Goal: Task Accomplishment & Management: Manage account settings

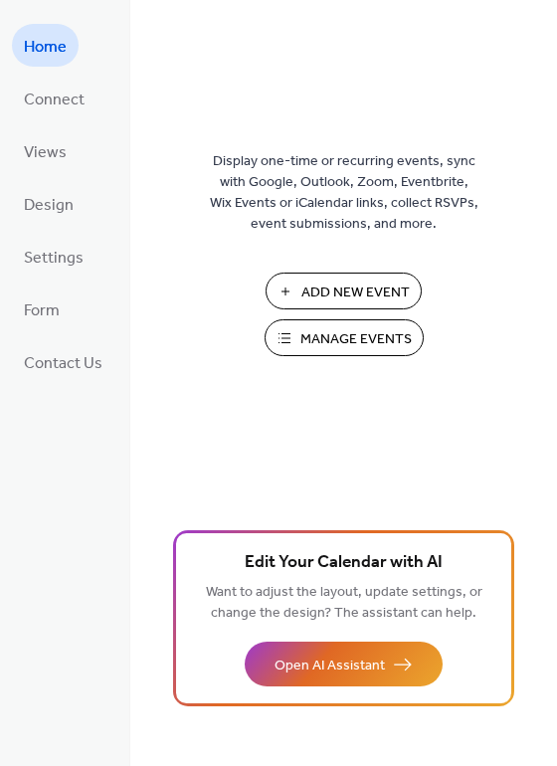
click at [345, 343] on span "Manage Events" at bounding box center [355, 339] width 111 height 21
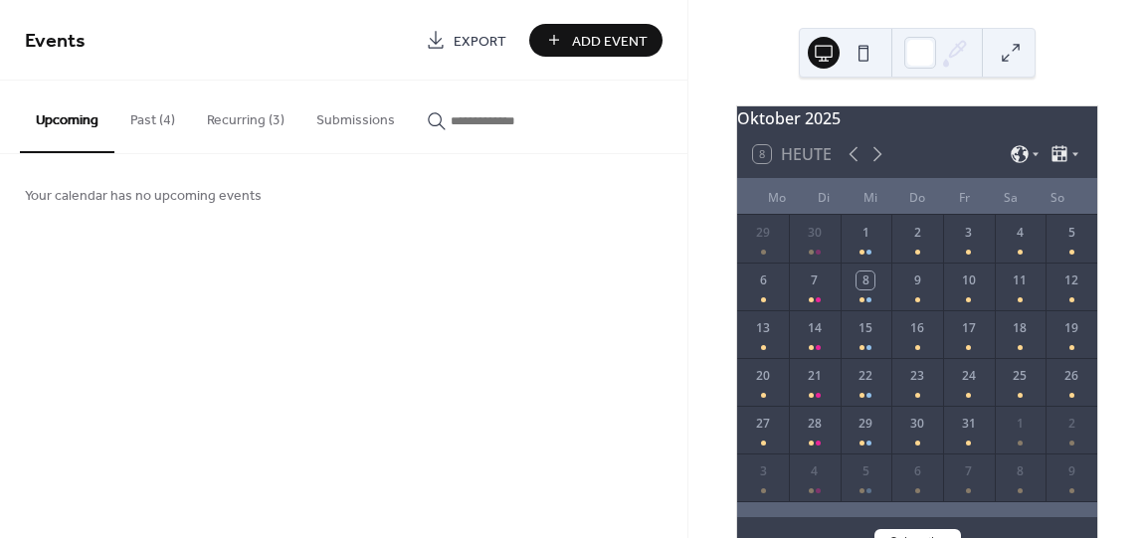
click at [152, 121] on button "Past (4)" at bounding box center [152, 116] width 77 height 71
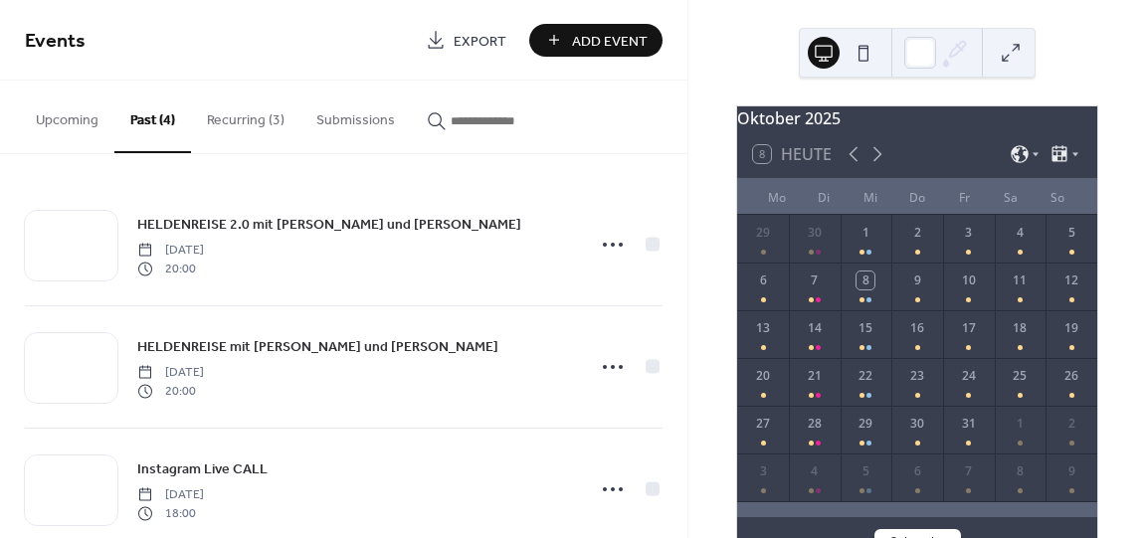
click at [245, 113] on button "Recurring (3)" at bounding box center [245, 116] width 109 height 71
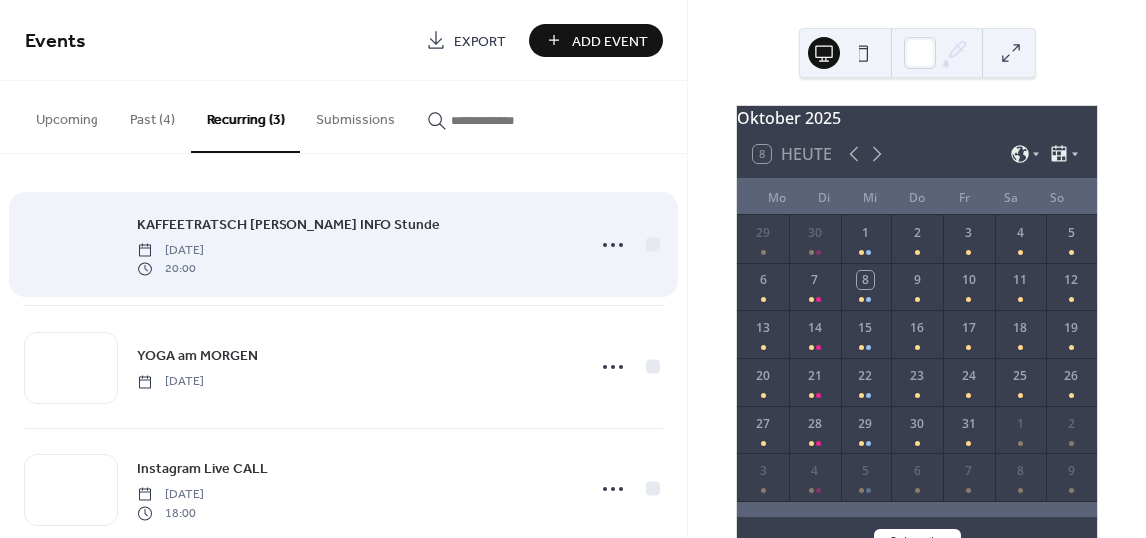
click at [78, 236] on div at bounding box center [71, 246] width 93 height 70
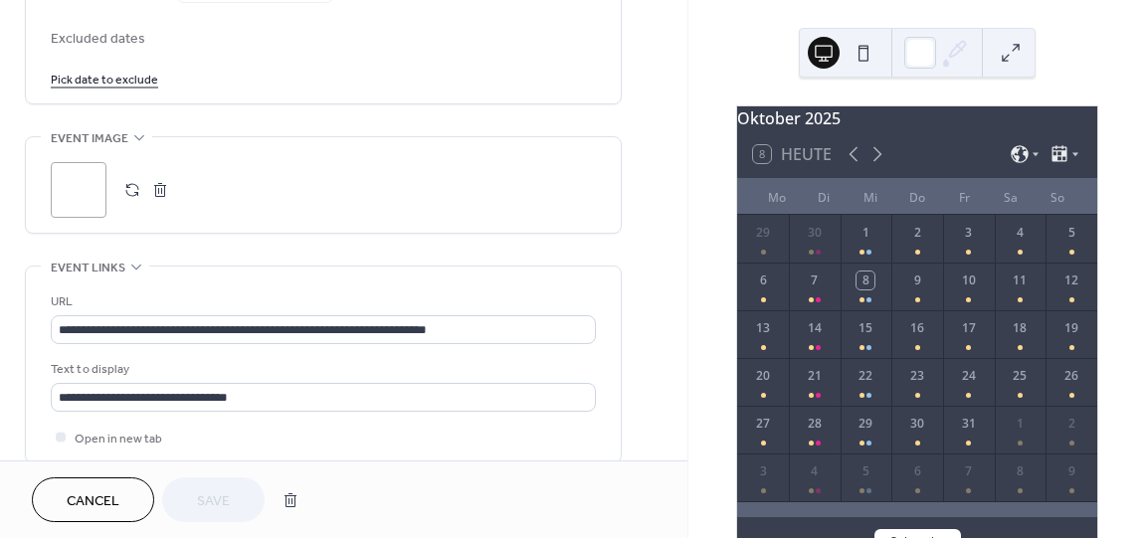
scroll to position [1200, 0]
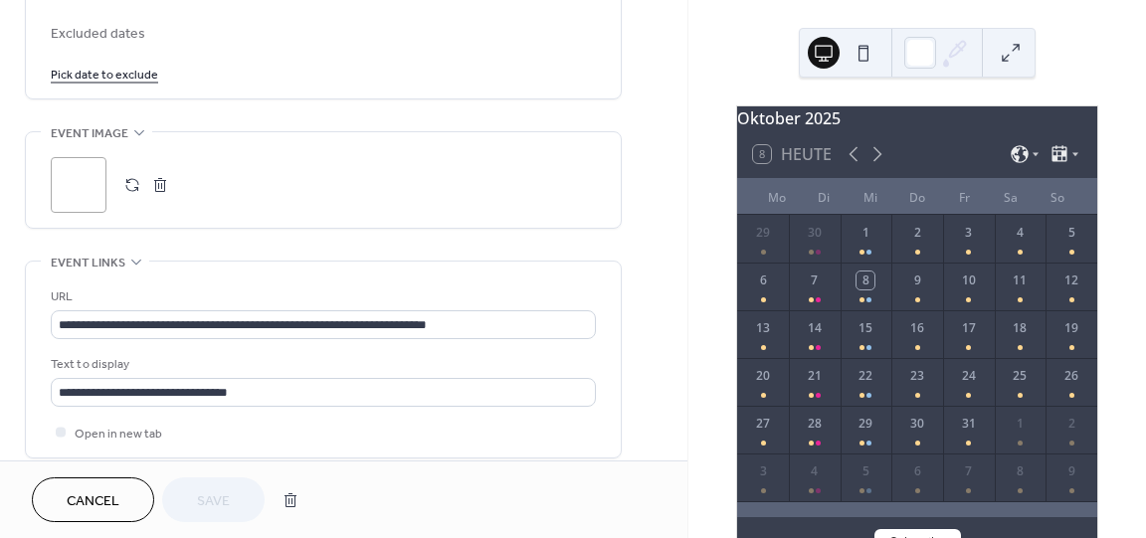
click at [85, 194] on div ";" at bounding box center [79, 185] width 56 height 56
click at [239, 500] on button "Save" at bounding box center [213, 500] width 102 height 45
